Goal: Task Accomplishment & Management: Manage account settings

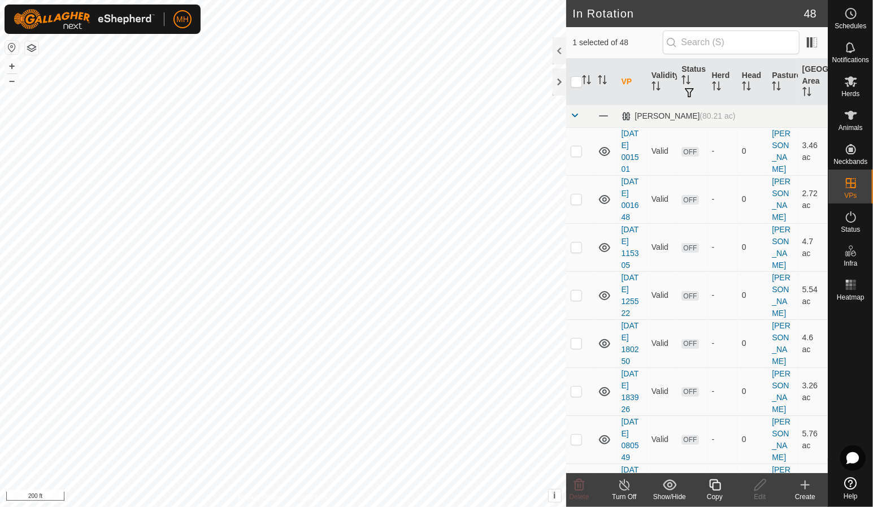
click at [710, 485] on icon at bounding box center [714, 484] width 11 height 11
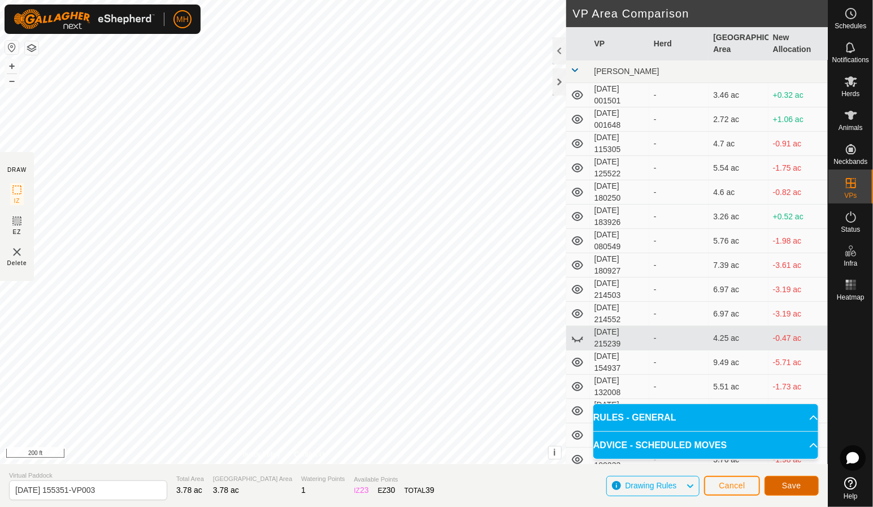
click at [768, 481] on button "Save" at bounding box center [791, 486] width 54 height 20
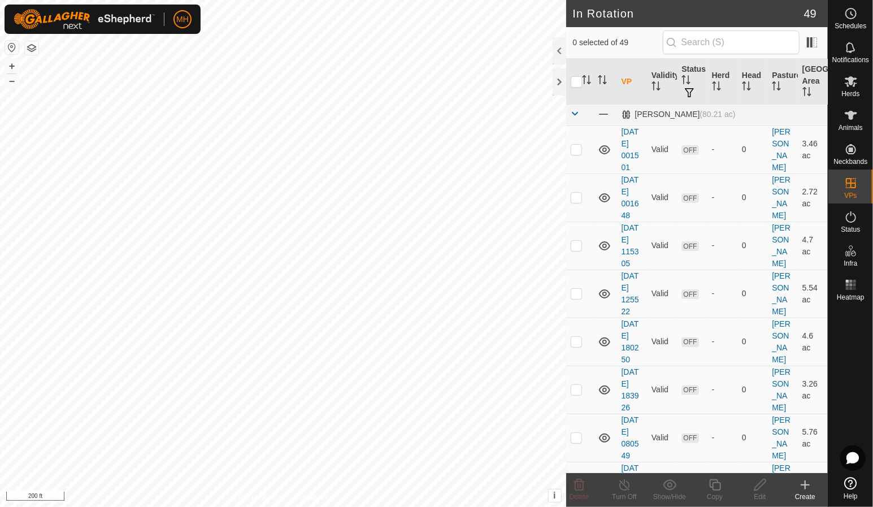
scroll to position [1, 0]
click at [853, 72] on es-mob-svg-icon at bounding box center [851, 81] width 20 height 18
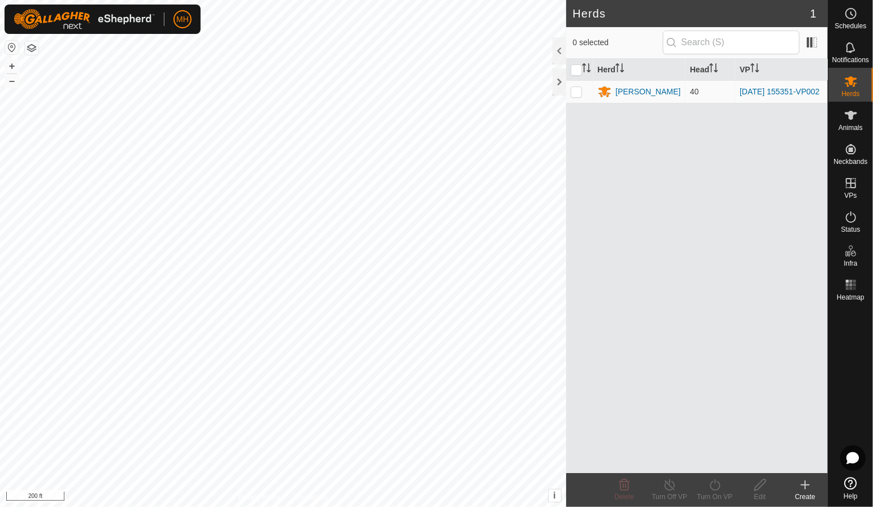
click at [636, 91] on div "[PERSON_NAME]" at bounding box center [648, 92] width 65 height 12
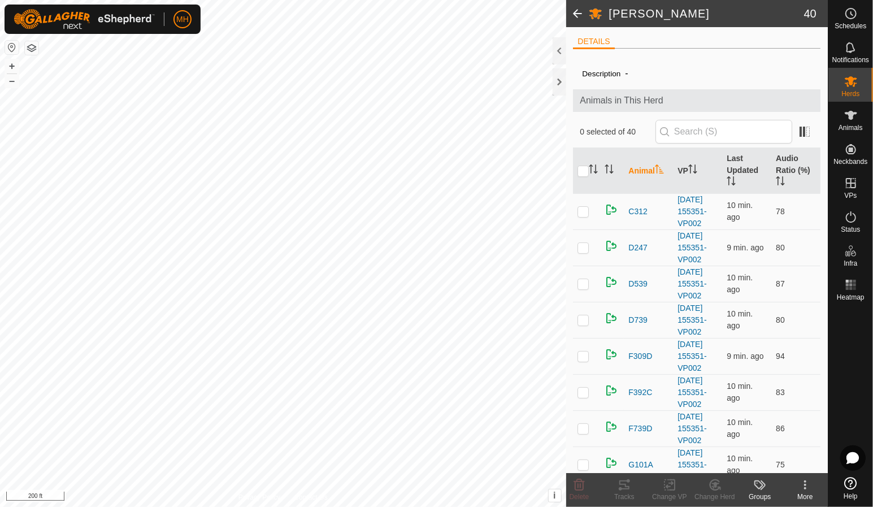
click at [585, 169] on input "checkbox" at bounding box center [582, 171] width 11 height 11
checkbox input "true"
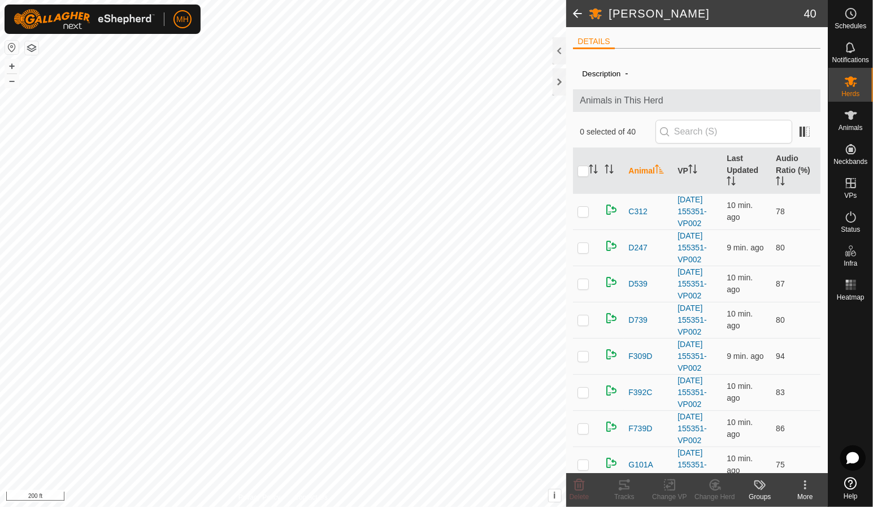
checkbox input "true"
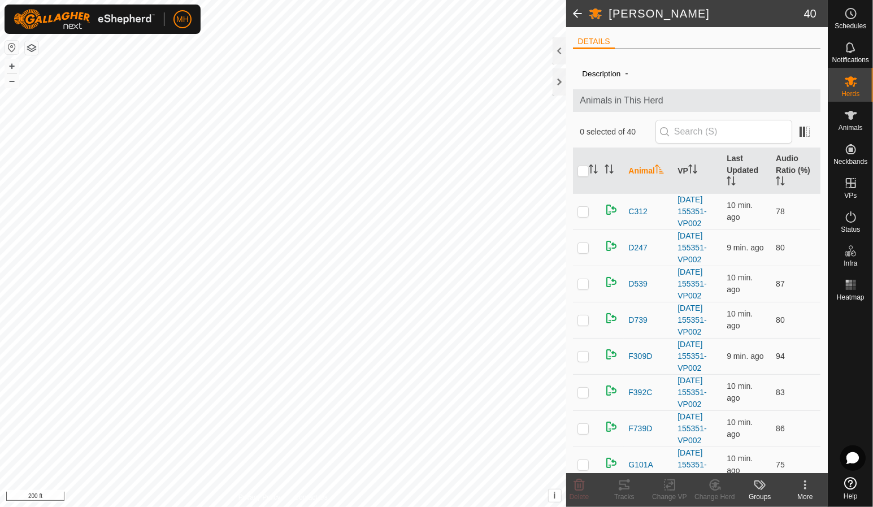
checkbox input "true"
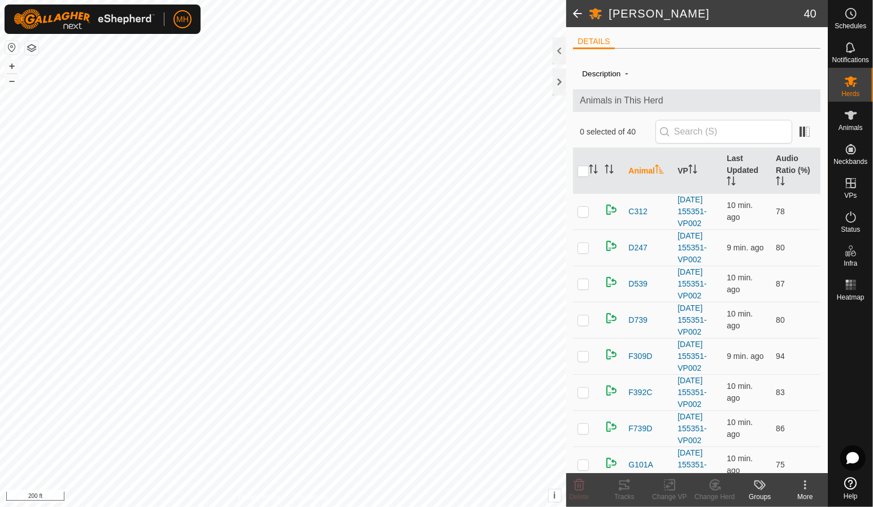
checkbox input "true"
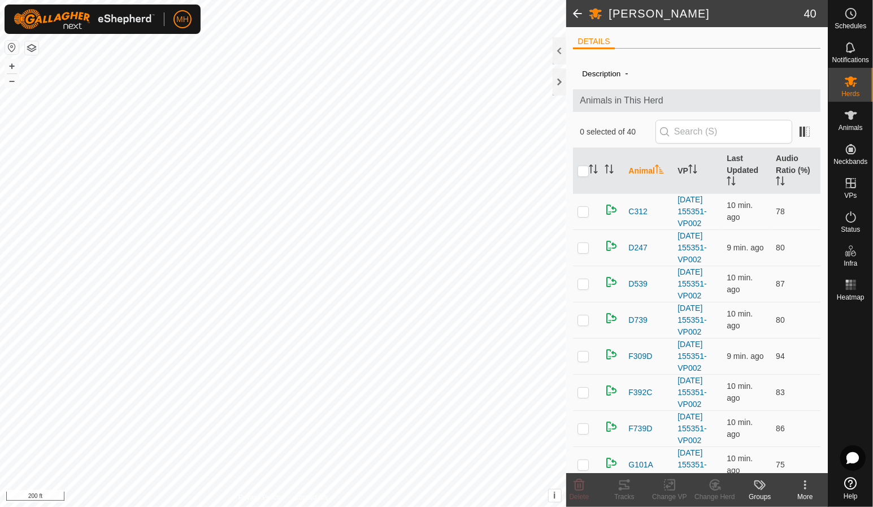
checkbox input "true"
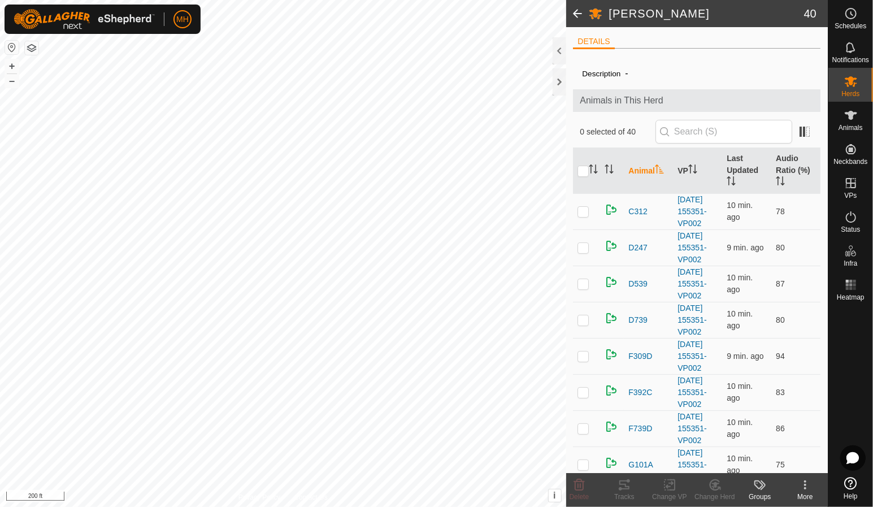
checkbox input "true"
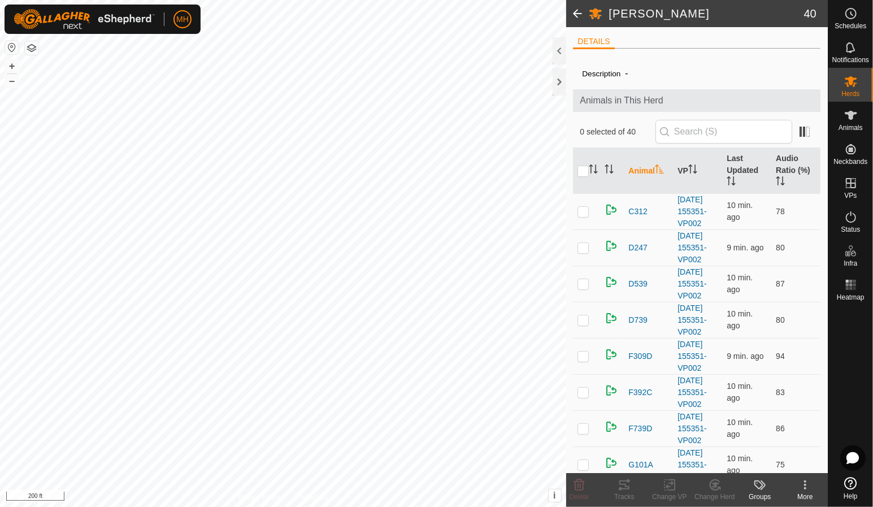
checkbox input "true"
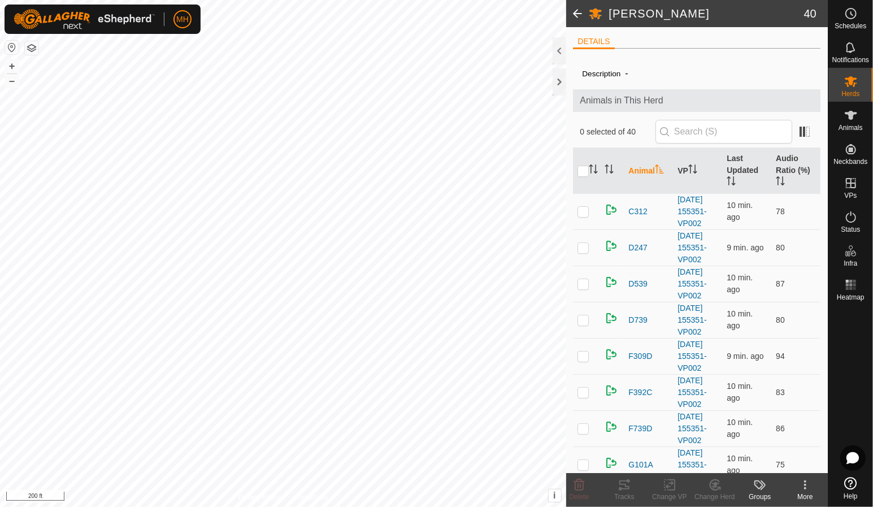
checkbox input "true"
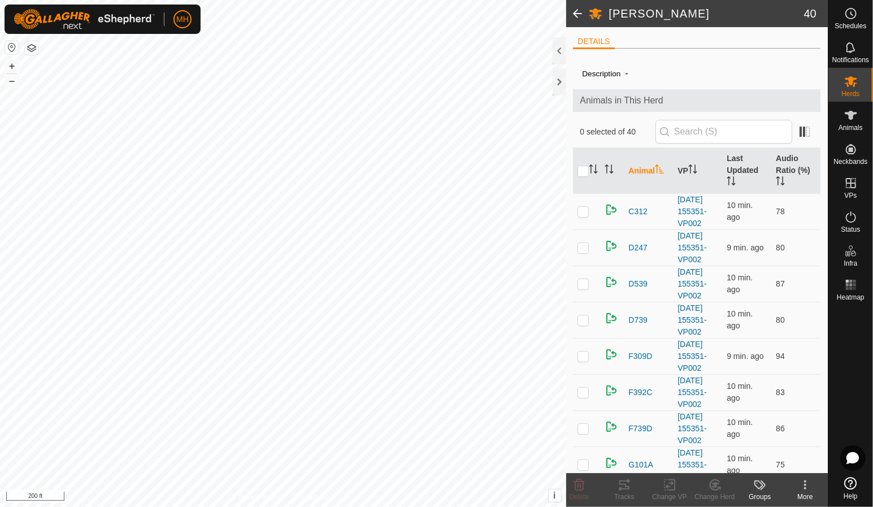
checkbox input "true"
click at [673, 486] on icon at bounding box center [670, 485] width 14 height 14
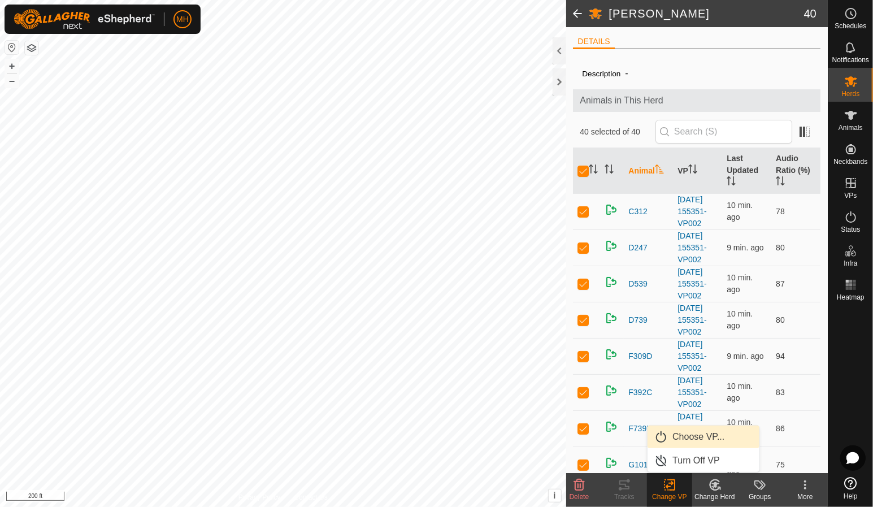
click at [691, 437] on link "Choose VP..." at bounding box center [703, 436] width 112 height 23
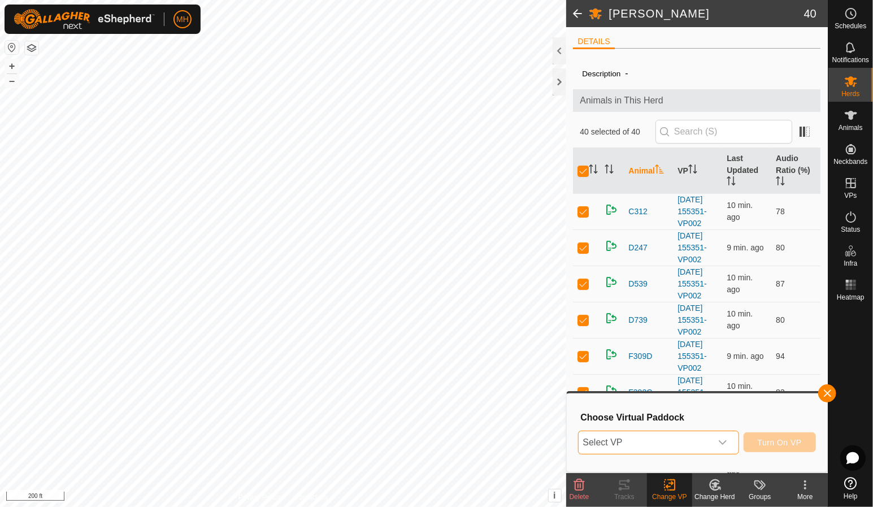
click at [691, 437] on span "Select VP" at bounding box center [644, 442] width 133 height 23
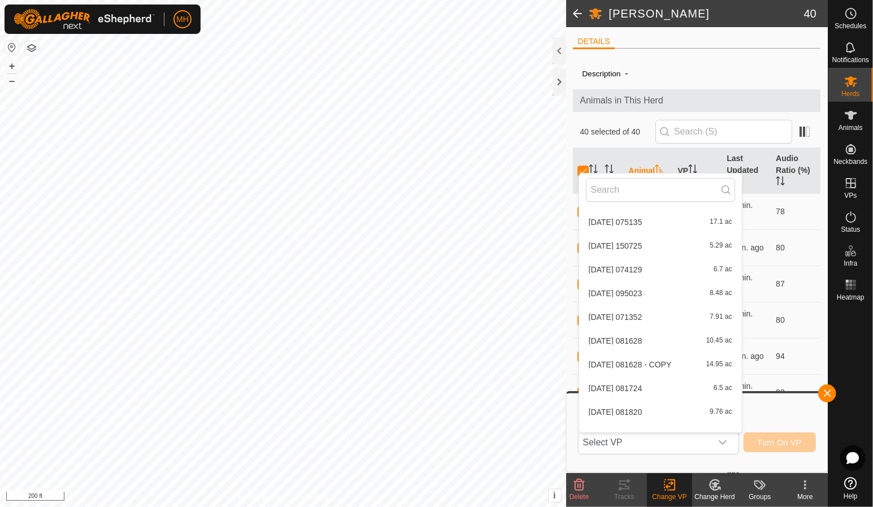
scroll to position [961, 0]
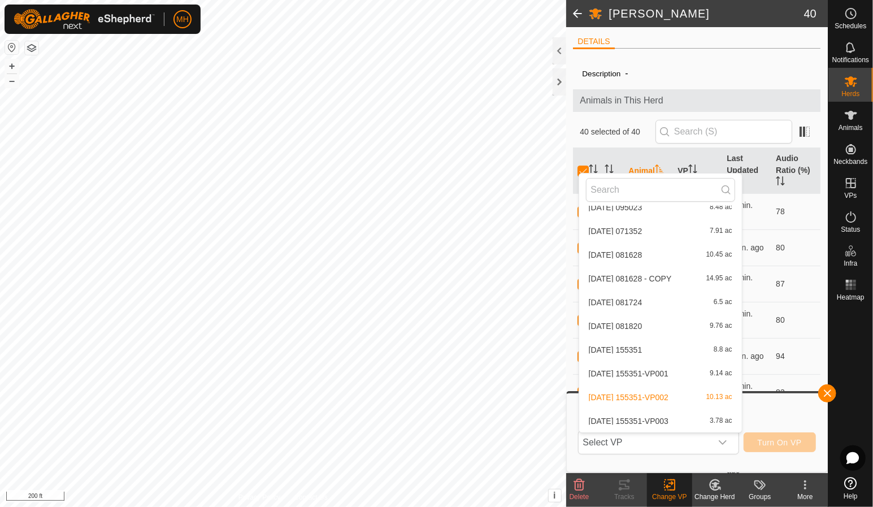
click at [697, 419] on li "2025-08-14 155351-VP003 3.78 ac" at bounding box center [660, 421] width 163 height 23
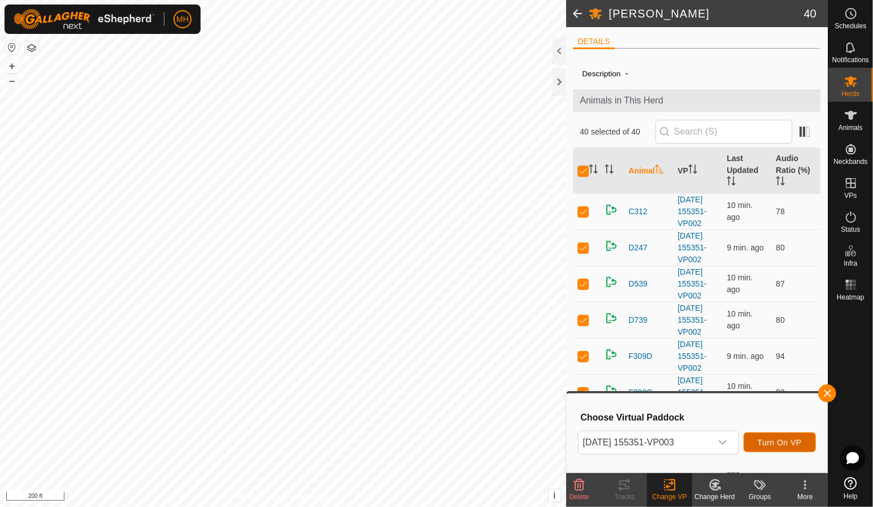
click at [769, 436] on button "Turn On VP" at bounding box center [779, 442] width 72 height 20
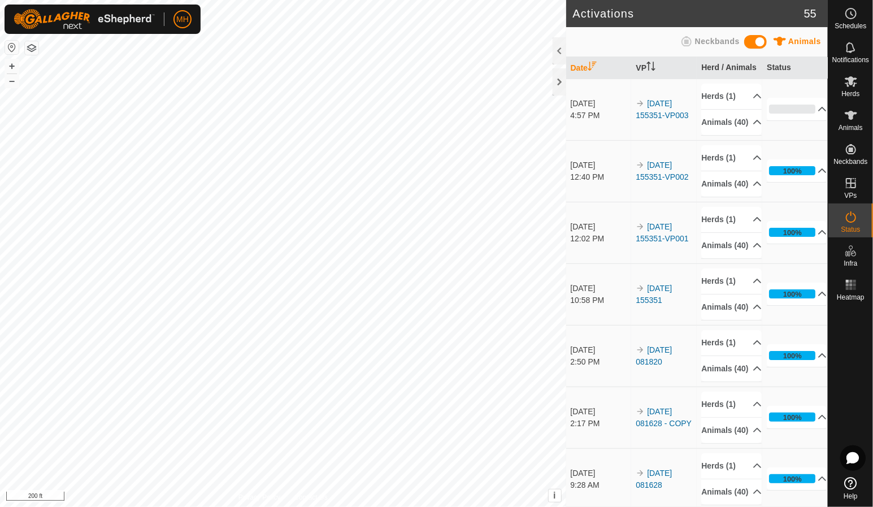
click at [563, 73] on div at bounding box center [559, 81] width 14 height 27
click at [731, 135] on p-accordion-header "Animals (40)" at bounding box center [731, 122] width 60 height 25
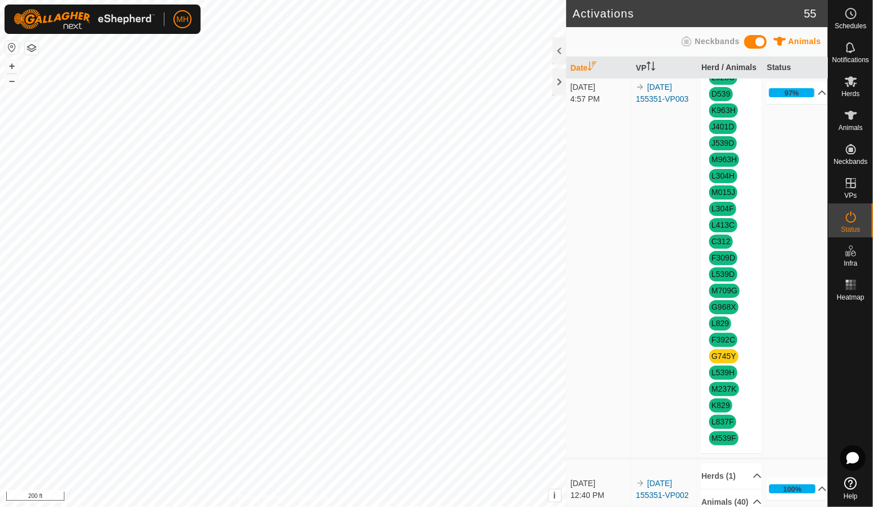
scroll to position [353, 0]
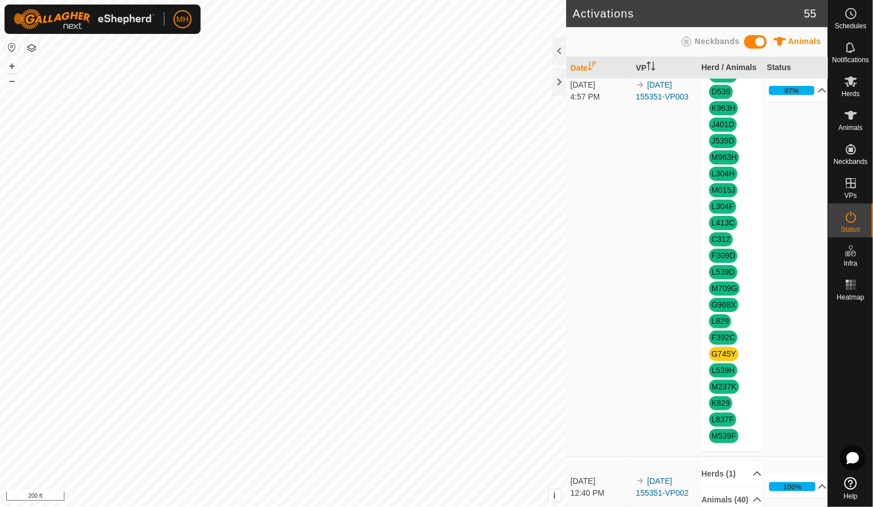
click at [717, 356] on div "L501F M85K M309F M012K L539J M705K L800J J739D L201A M113H D247 D739 L015Z F739…" at bounding box center [731, 116] width 60 height 669
click at [719, 358] on link "G745Y" at bounding box center [723, 353] width 25 height 9
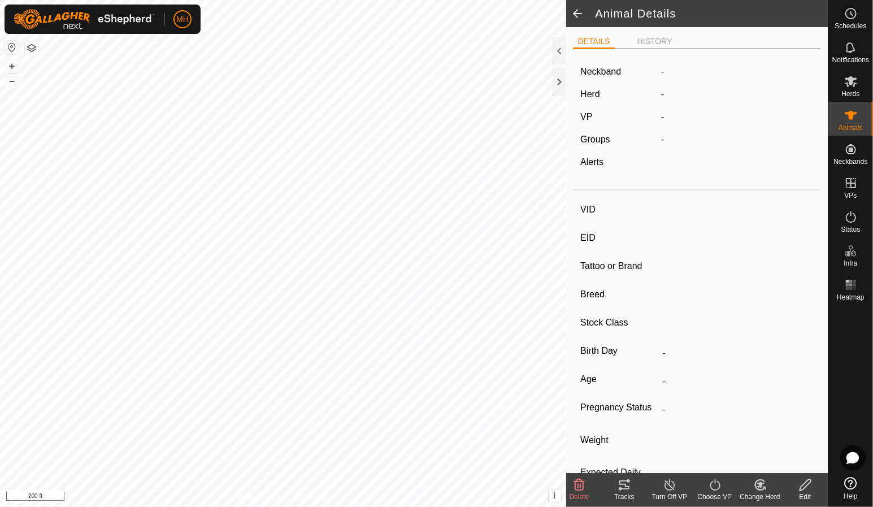
type input "G745Y"
type input "-"
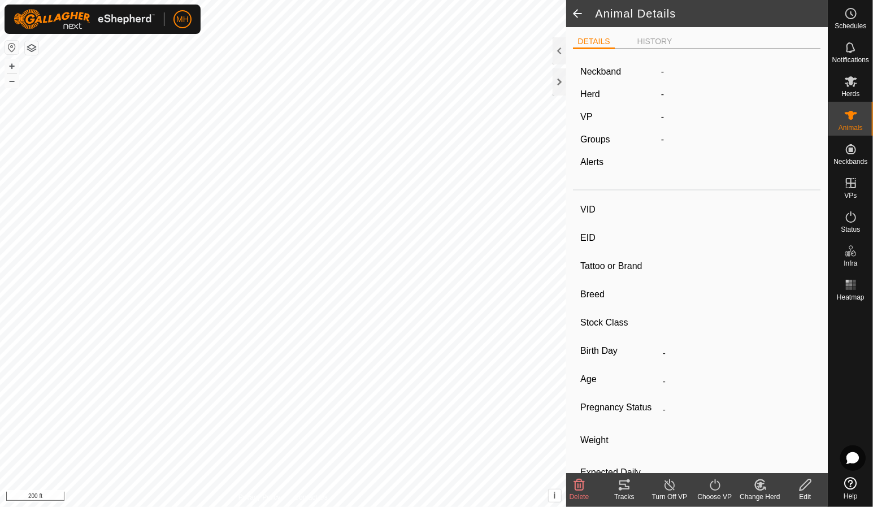
type input "0 kg"
type input "-"
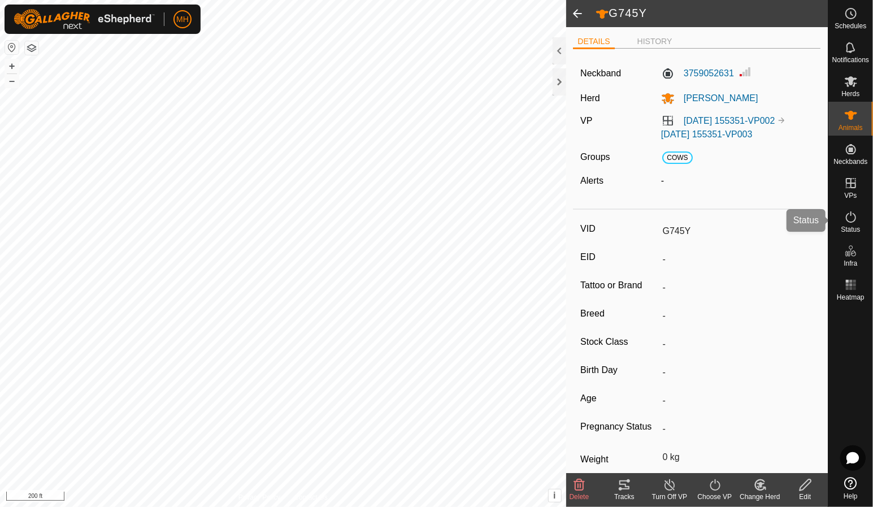
click at [856, 216] on icon at bounding box center [851, 217] width 14 height 14
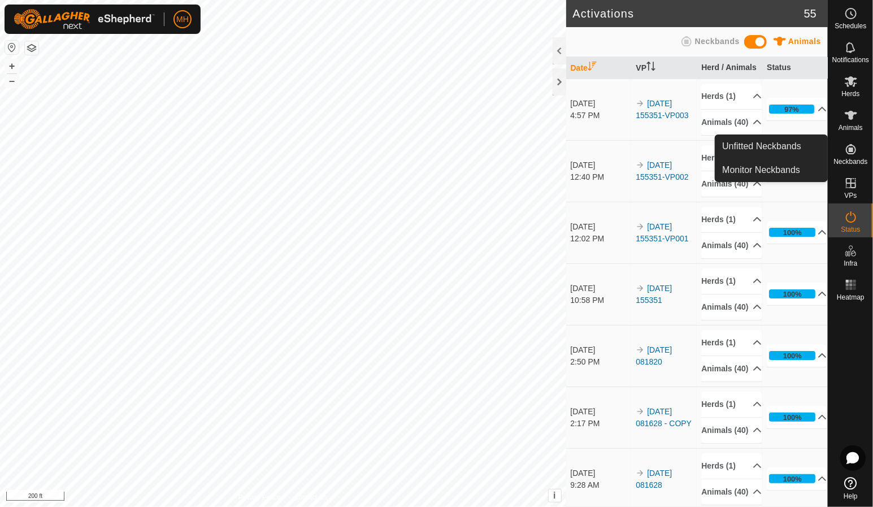
click at [854, 161] on span "Neckbands" at bounding box center [850, 161] width 34 height 7
click at [780, 143] on link "Unfitted Neckbands" at bounding box center [771, 146] width 112 height 23
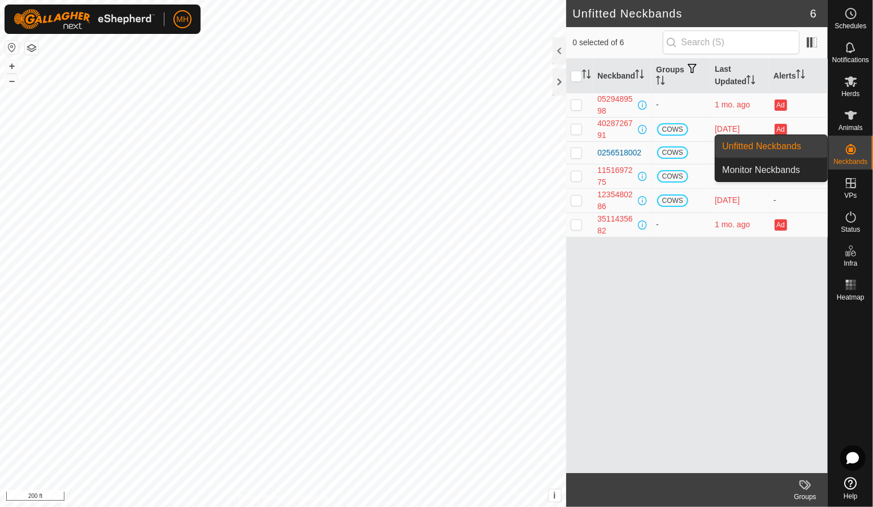
click at [803, 170] on link "Monitor Neckbands" at bounding box center [771, 170] width 112 height 23
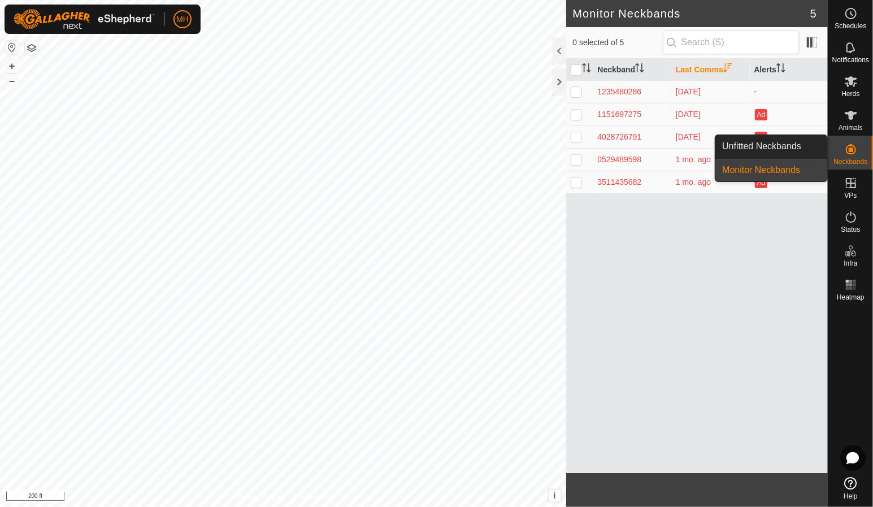
click at [801, 145] on link "Unfitted Neckbands" at bounding box center [771, 146] width 112 height 23
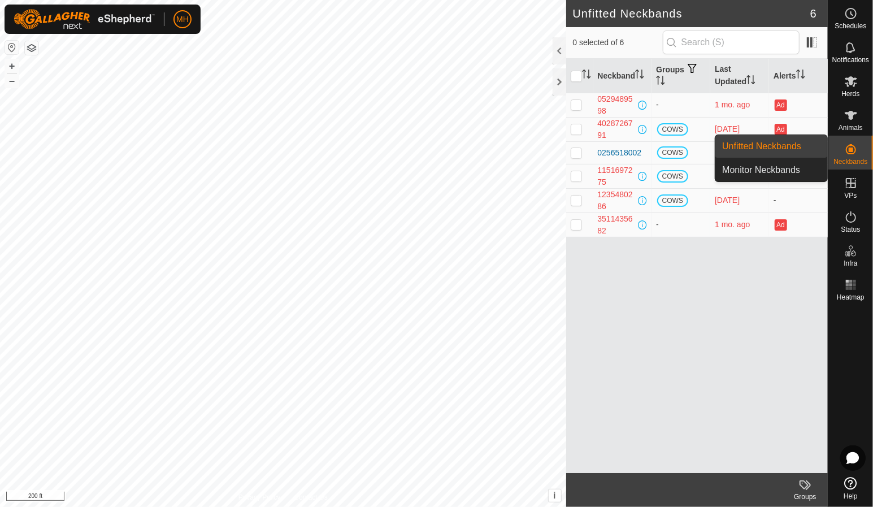
click at [787, 163] on link "Monitor Neckbands" at bounding box center [771, 170] width 112 height 23
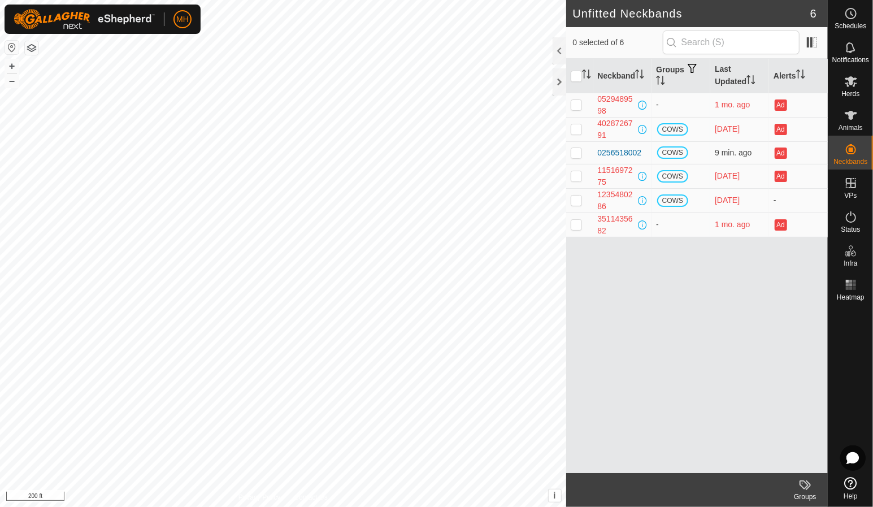
click at [623, 149] on div "0256518002" at bounding box center [620, 153] width 44 height 12
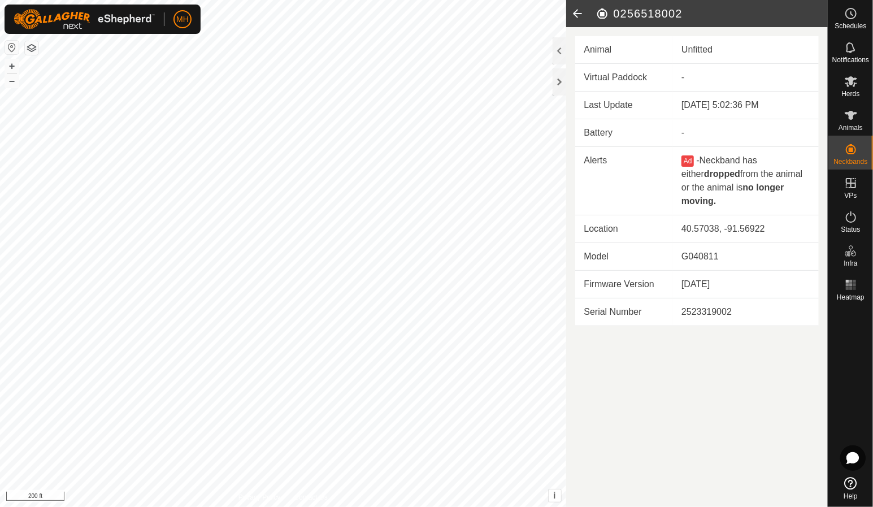
click at [27, 45] on button "button" at bounding box center [32, 48] width 14 height 14
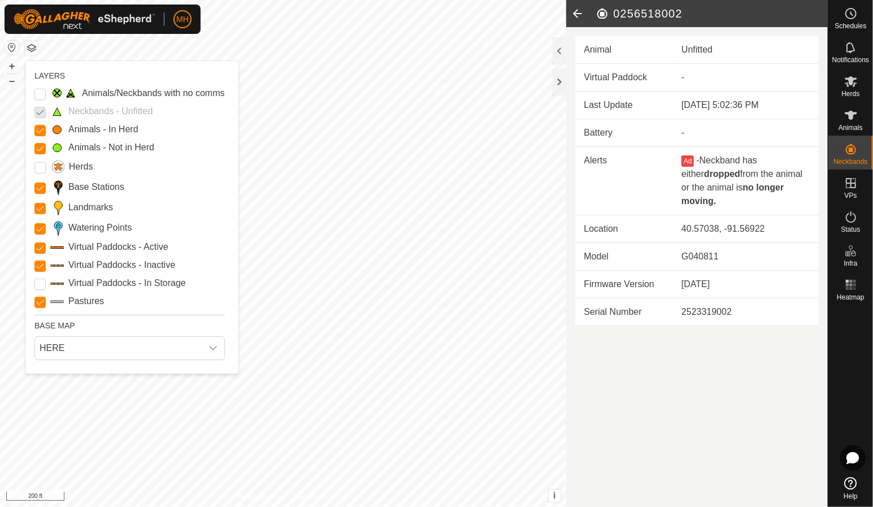
click at [38, 96] on Issue "Animals/Neckbands with no comms" at bounding box center [39, 94] width 11 height 11
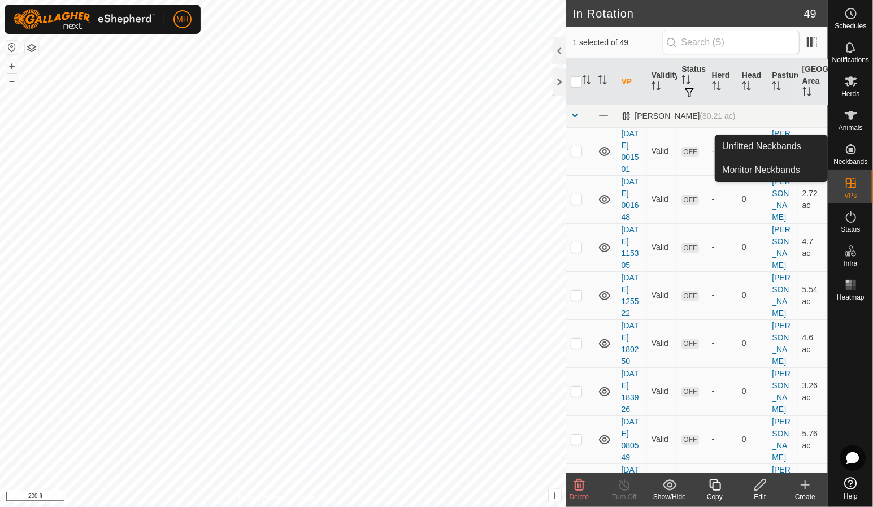
click at [841, 142] on es-neckbands-svg-icon at bounding box center [851, 149] width 20 height 18
click at [819, 151] on link "Unfitted Neckbands" at bounding box center [771, 146] width 112 height 23
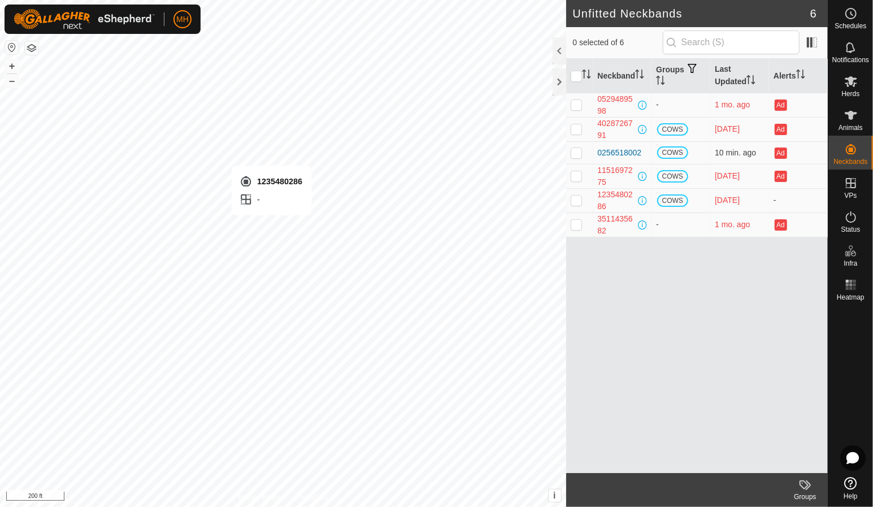
checkbox input "true"
click at [612, 193] on div "1235480286" at bounding box center [617, 201] width 38 height 24
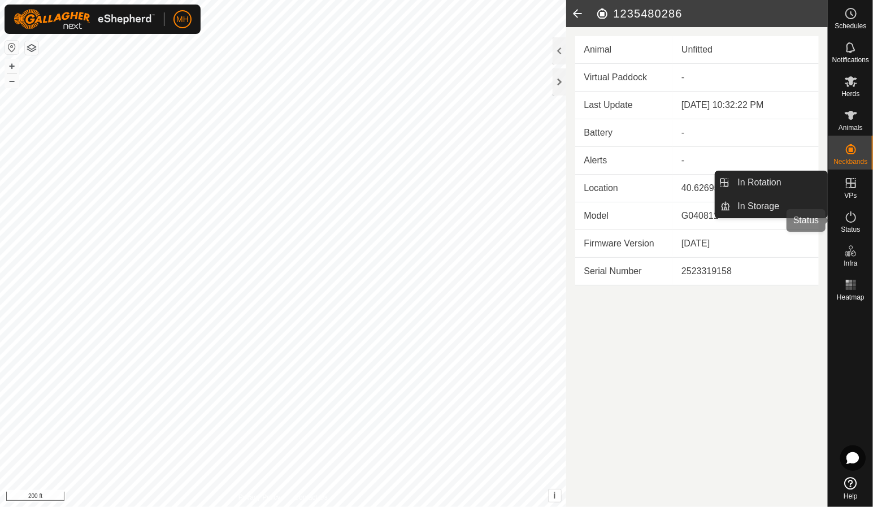
click at [862, 215] on div "Status" at bounding box center [850, 220] width 45 height 34
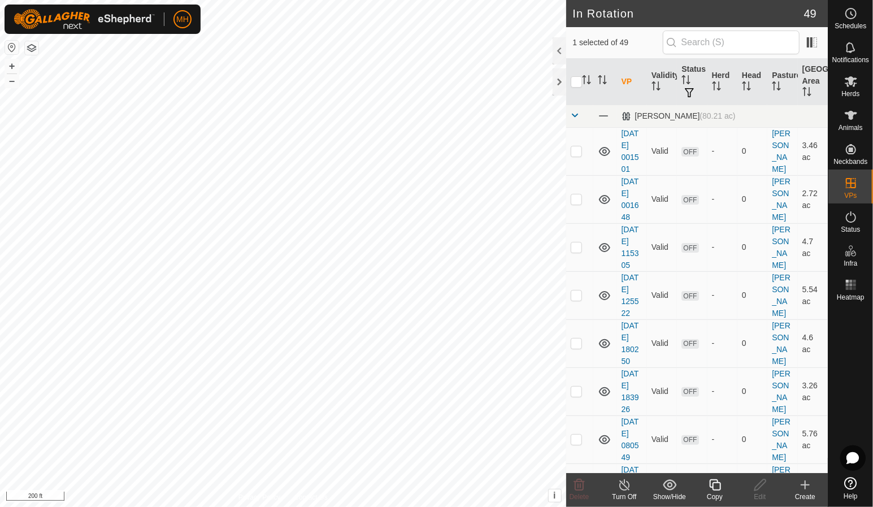
click at [712, 481] on icon at bounding box center [715, 485] width 14 height 14
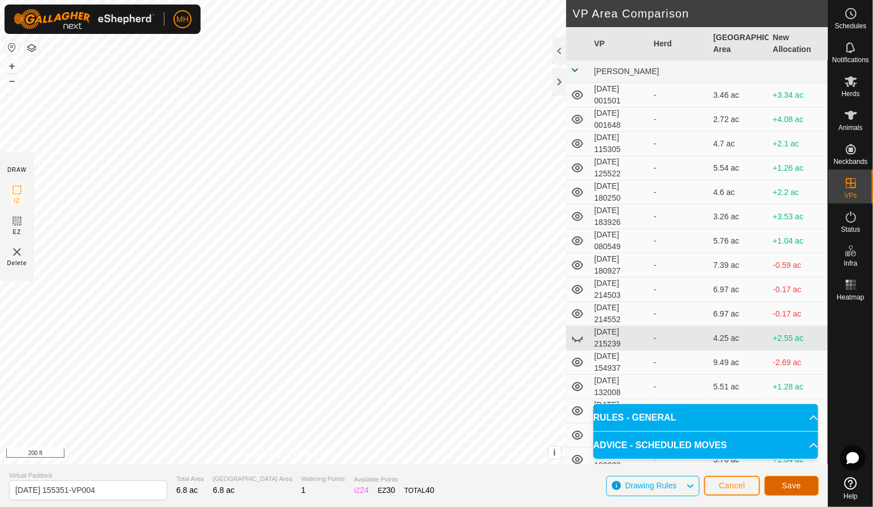
click at [804, 483] on button "Save" at bounding box center [791, 486] width 54 height 20
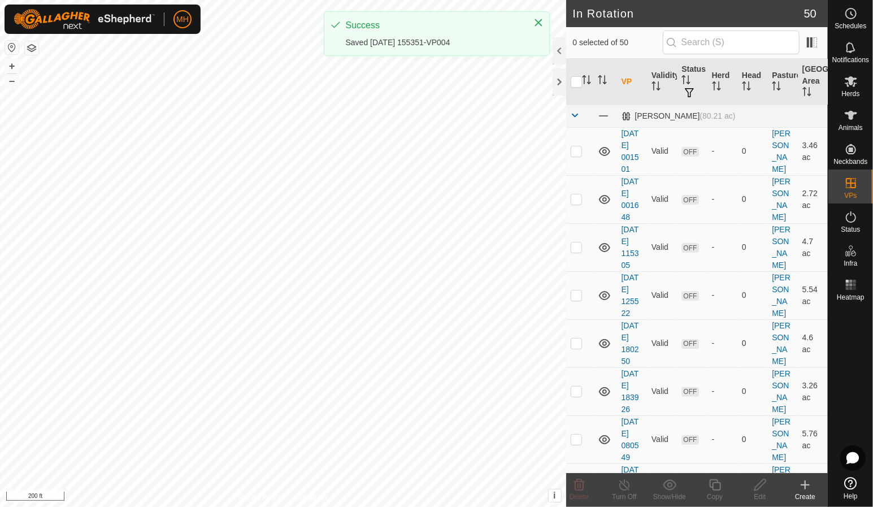
click at [537, 24] on icon "Close" at bounding box center [538, 22] width 9 height 9
